Goal: Navigation & Orientation: Find specific page/section

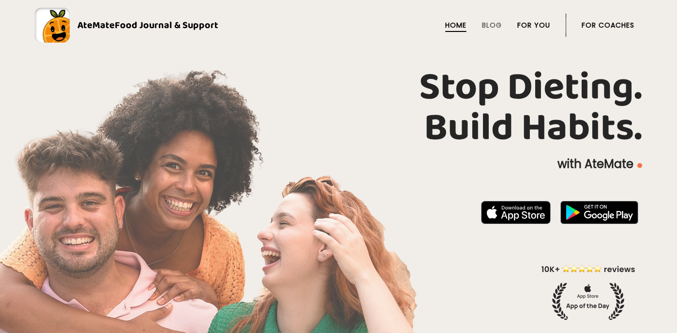
click at [531, 28] on link "For You" at bounding box center [533, 25] width 33 height 8
click at [608, 35] on li "For Coaches" at bounding box center [608, 25] width 53 height 23
click at [608, 26] on link "For Coaches" at bounding box center [608, 25] width 53 height 8
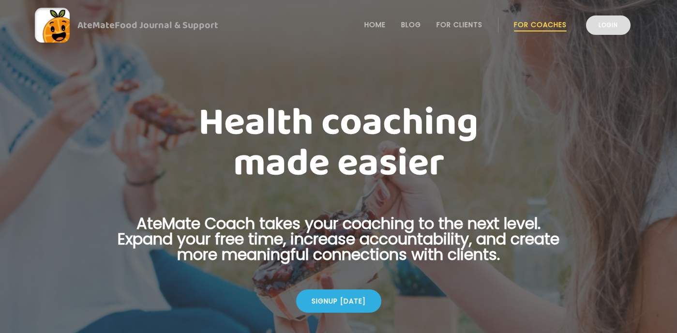
click at [608, 28] on link "Login" at bounding box center [608, 24] width 45 height 19
